Goal: Task Accomplishment & Management: Manage account settings

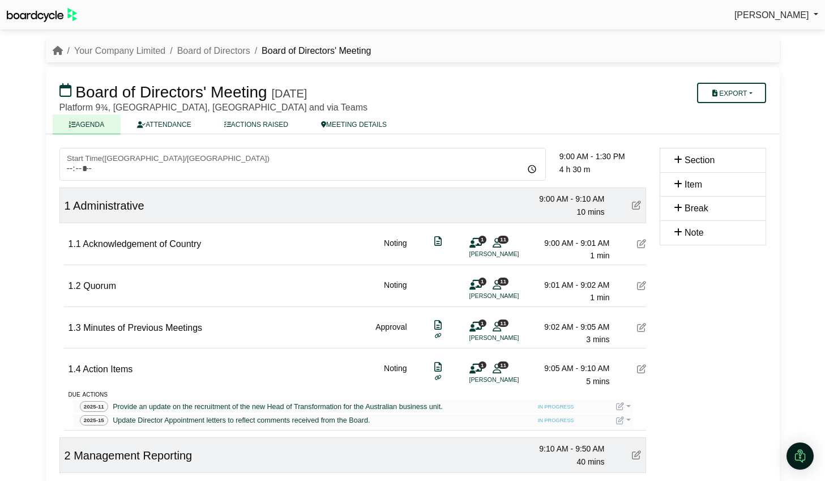
scroll to position [111, 0]
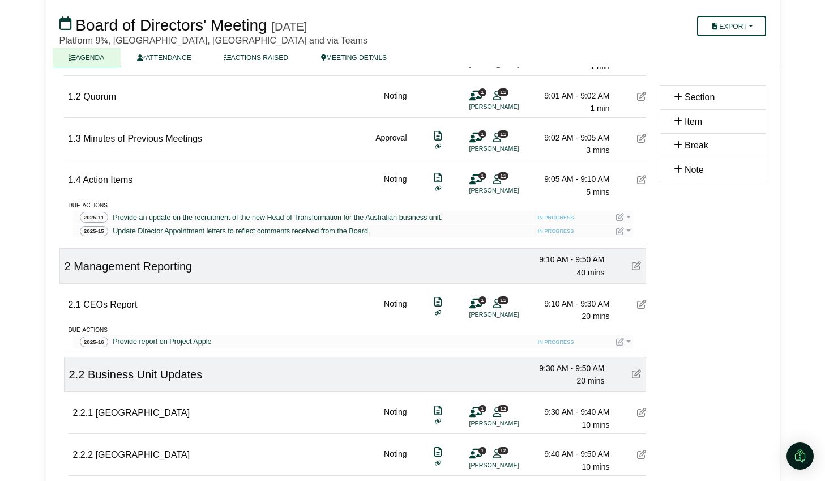
scroll to position [195, 0]
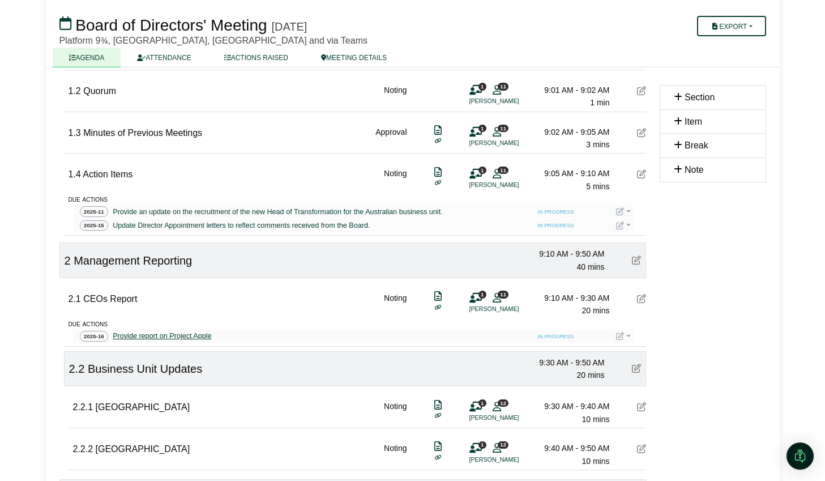
click at [133, 335] on div "Provide report on Project Apple" at bounding box center [161, 335] width 103 height 11
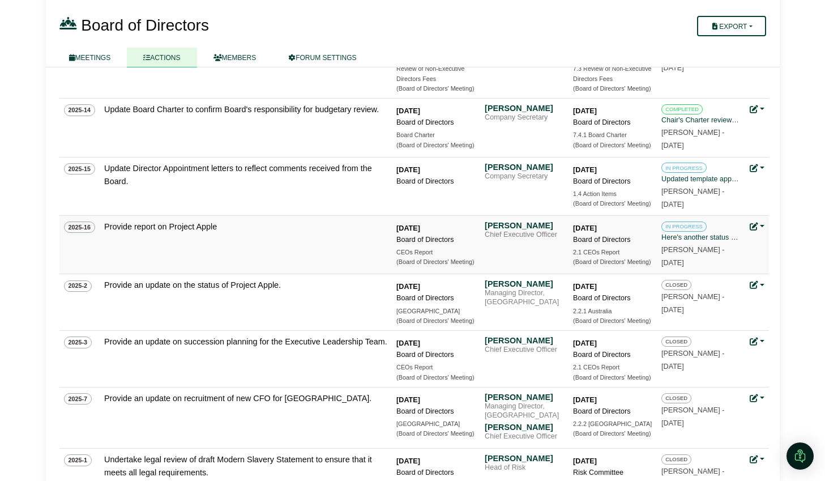
scroll to position [419, 0]
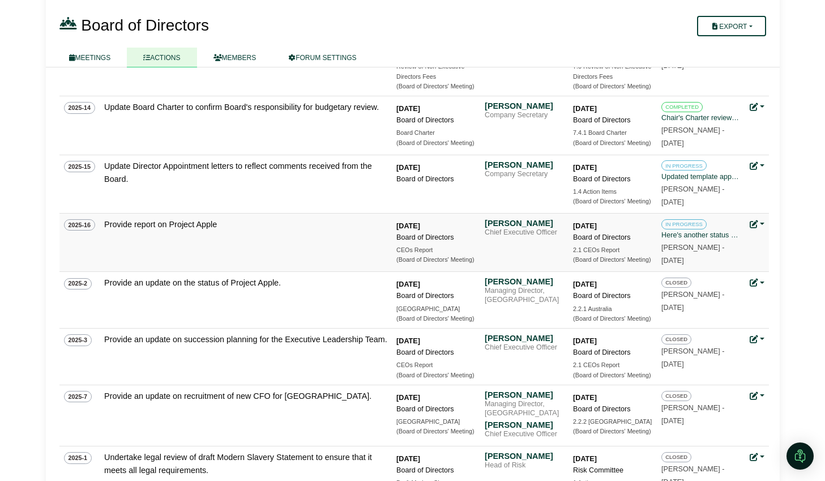
click at [761, 226] on link at bounding box center [756, 224] width 15 height 9
click at [727, 302] on link "Delete action" at bounding box center [719, 306] width 91 height 22
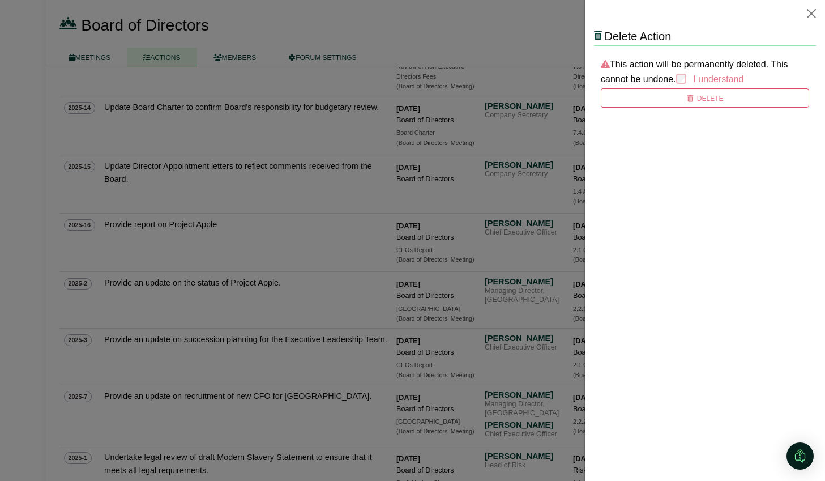
scroll to position [0, 0]
click at [689, 101] on icon "submit" at bounding box center [690, 98] width 8 height 7
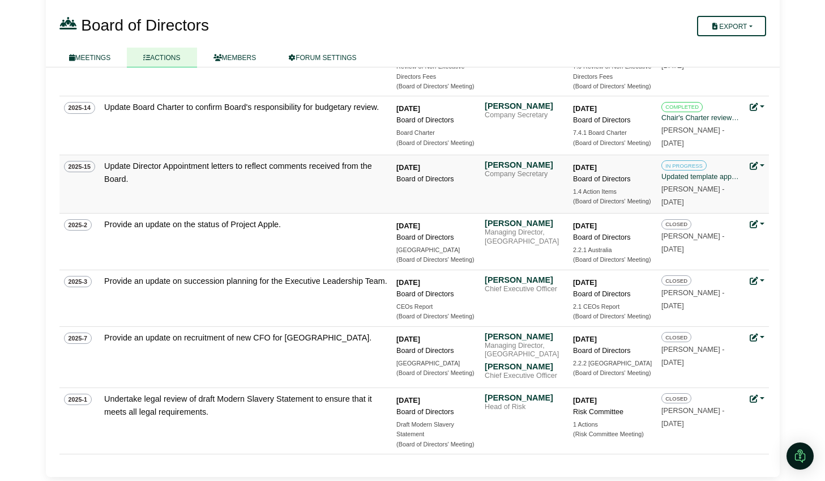
scroll to position [420, 0]
